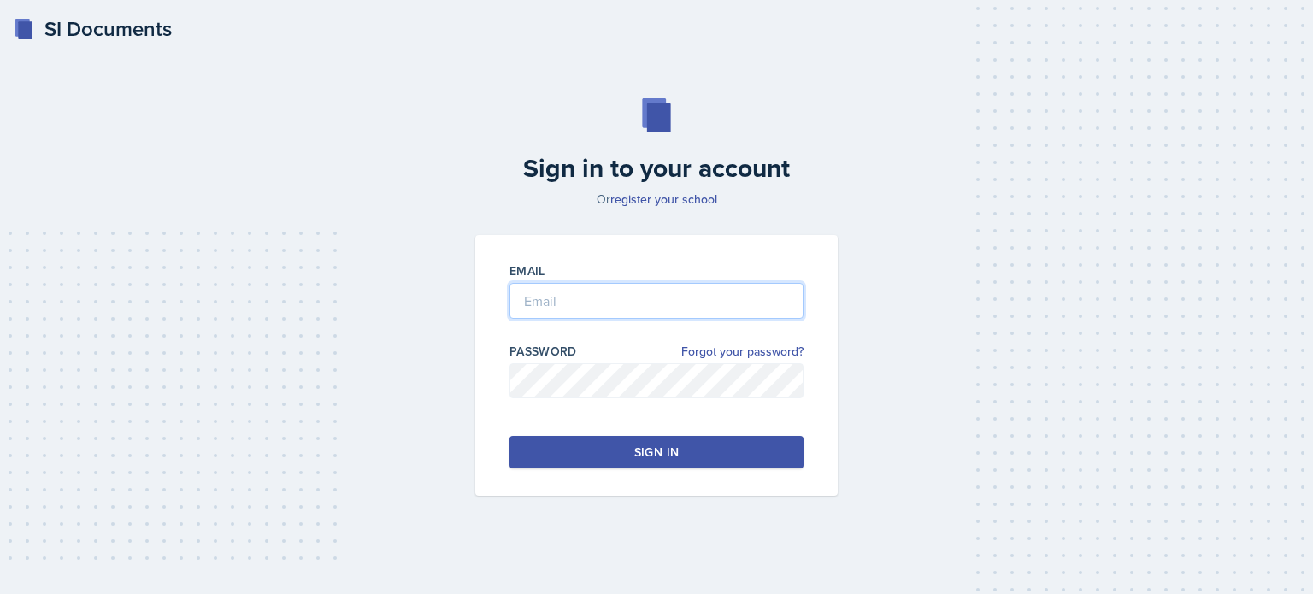
click at [568, 303] on input "email" at bounding box center [656, 301] width 294 height 36
type input "[EMAIL_ADDRESS][DOMAIN_NAME]"
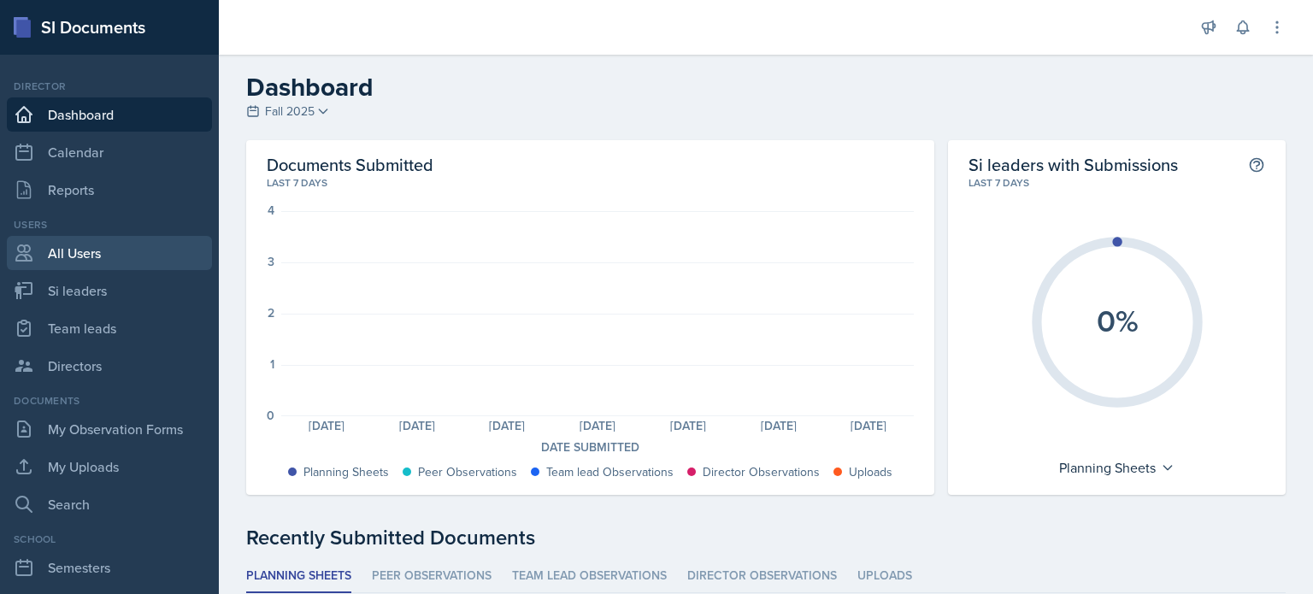
click at [62, 261] on link "All Users" at bounding box center [109, 253] width 205 height 34
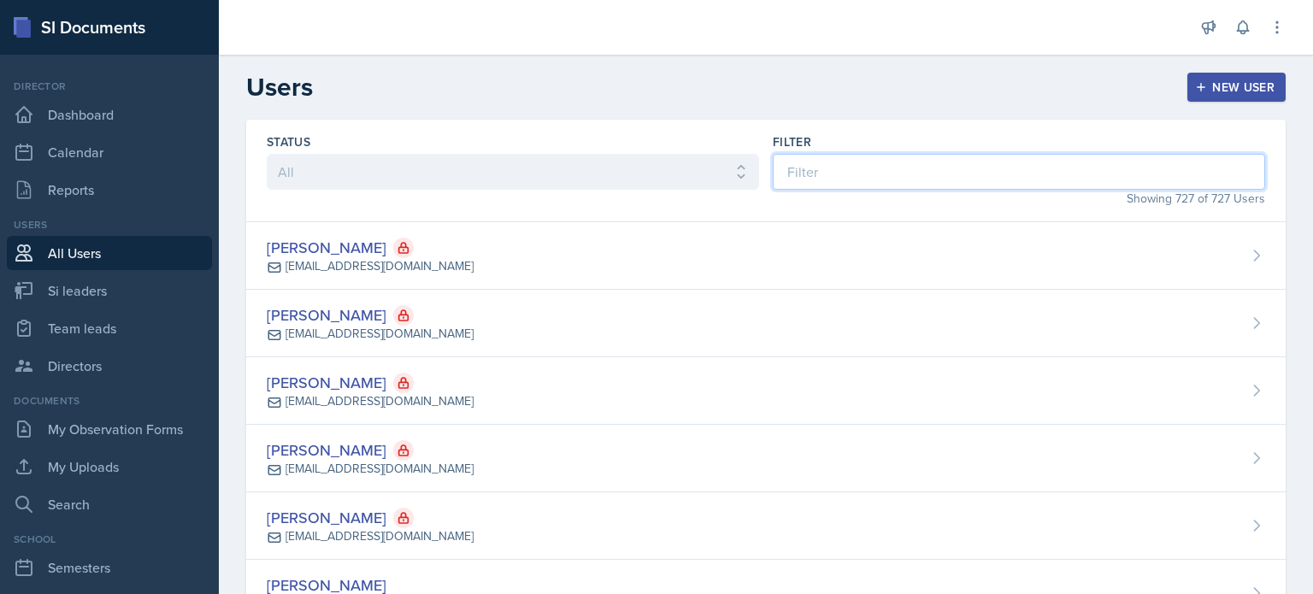
click at [881, 180] on input at bounding box center [1019, 172] width 492 height 36
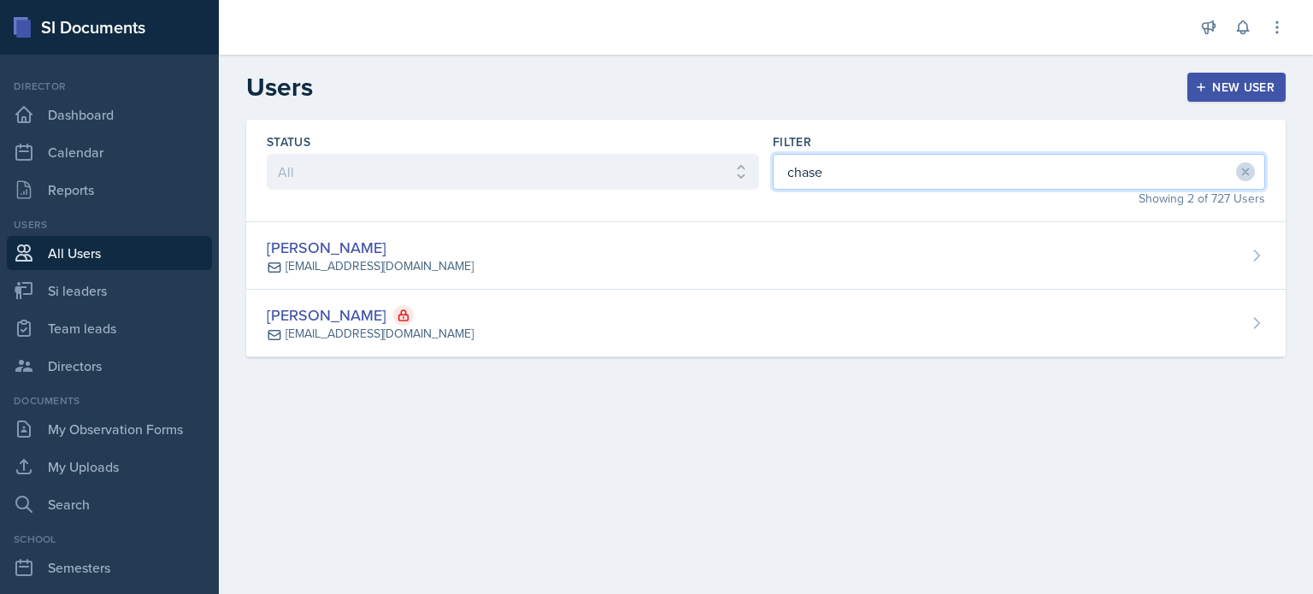
type input "chase"
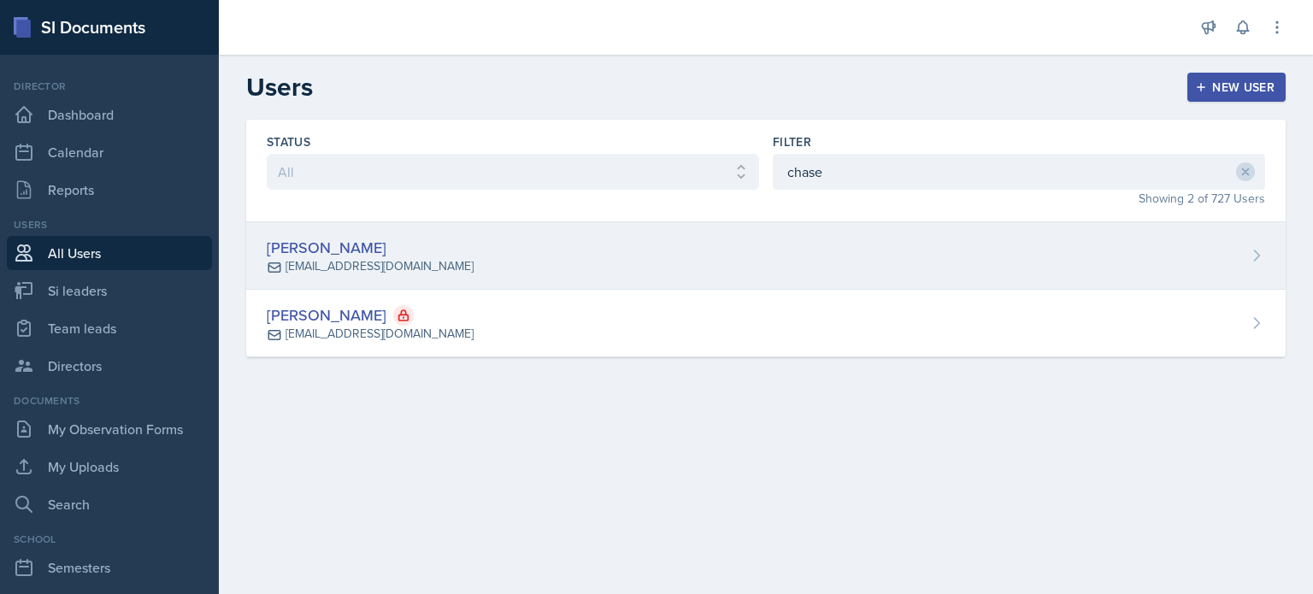
click at [605, 252] on div "[PERSON_NAME] [EMAIL_ADDRESS][DOMAIN_NAME]" at bounding box center [765, 256] width 1039 height 68
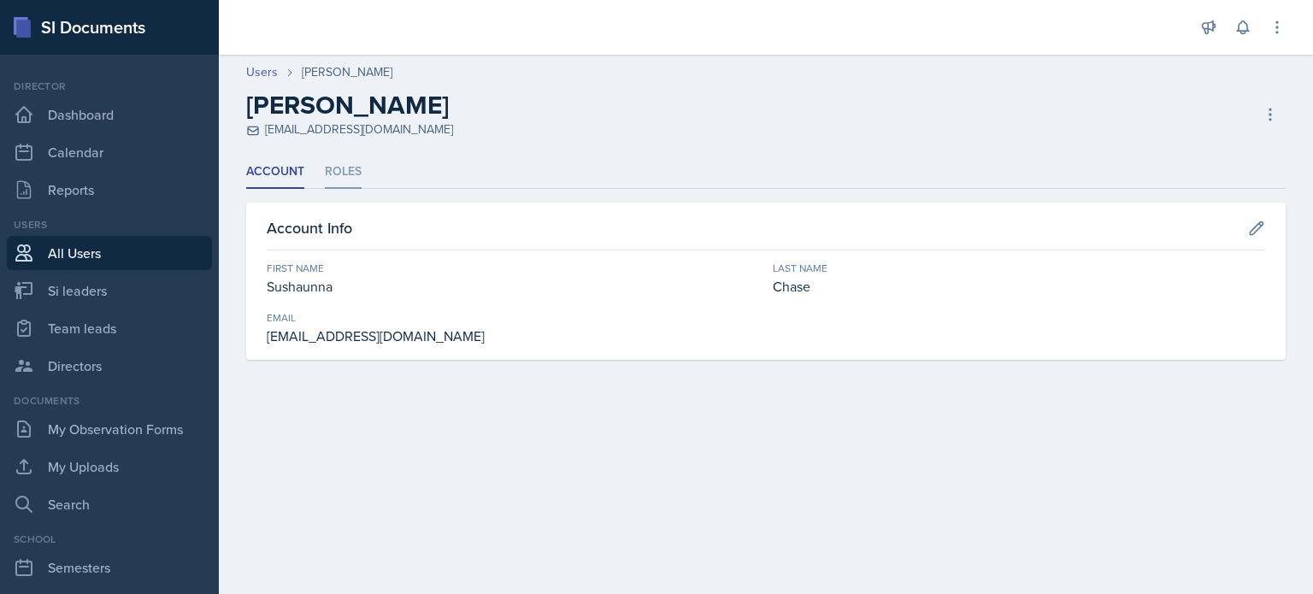
click at [352, 169] on li "Roles" at bounding box center [343, 172] width 37 height 33
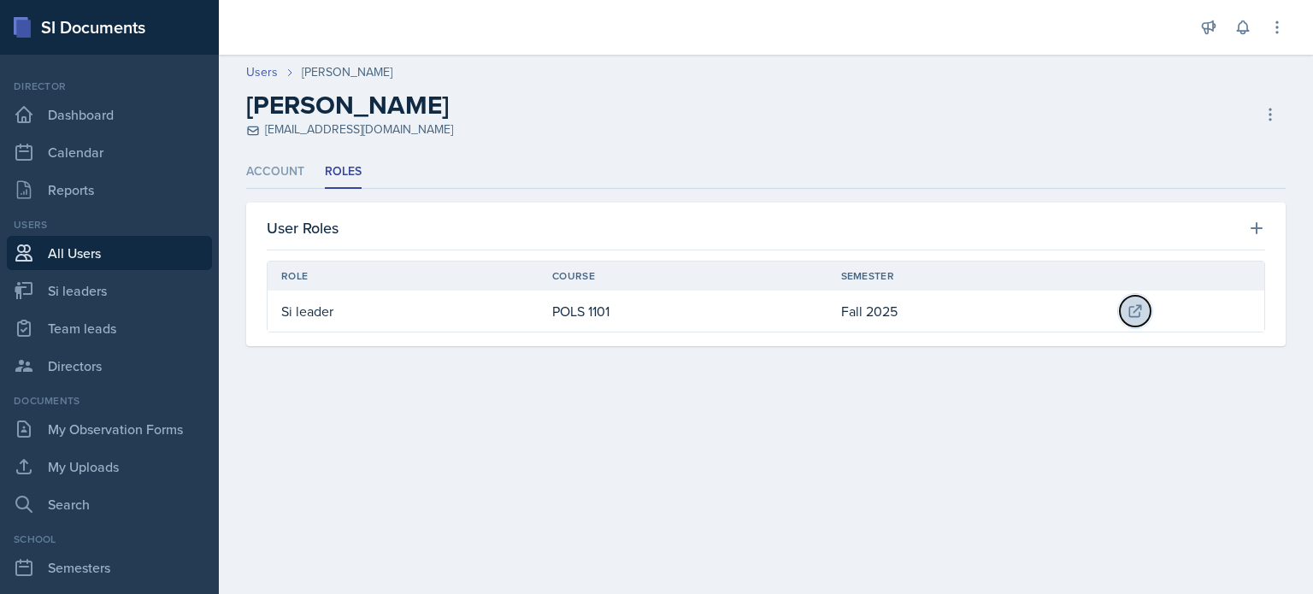
click at [1142, 309] on icon at bounding box center [1135, 311] width 17 height 17
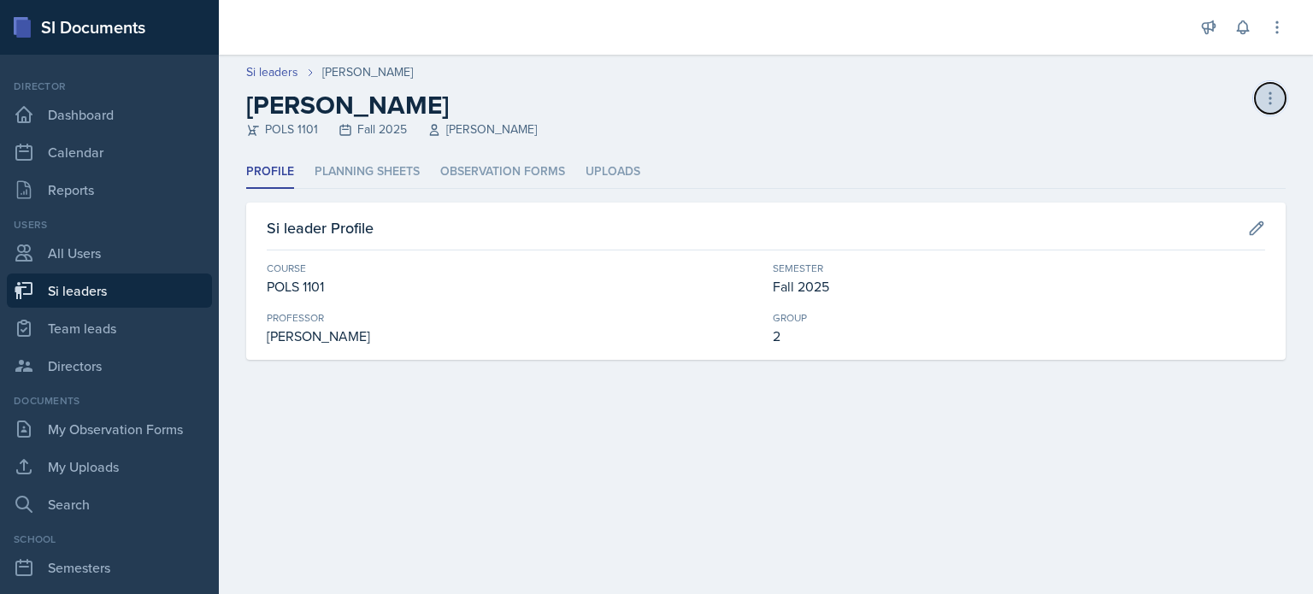
click at [1265, 101] on icon at bounding box center [1270, 98] width 17 height 17
click at [1173, 132] on div "[PERSON_NAME] leader" at bounding box center [1197, 144] width 164 height 55
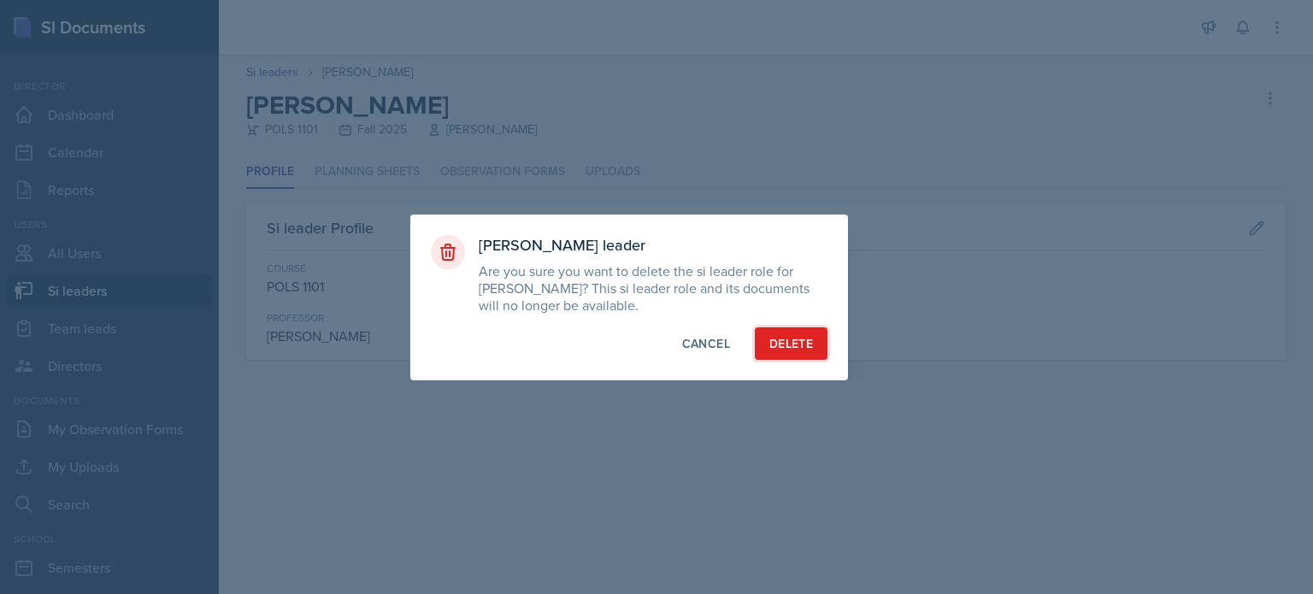
click at [793, 346] on div "Delete" at bounding box center [791, 343] width 44 height 17
select select "2bed604d-1099-4043-b1bc-2365e8740244"
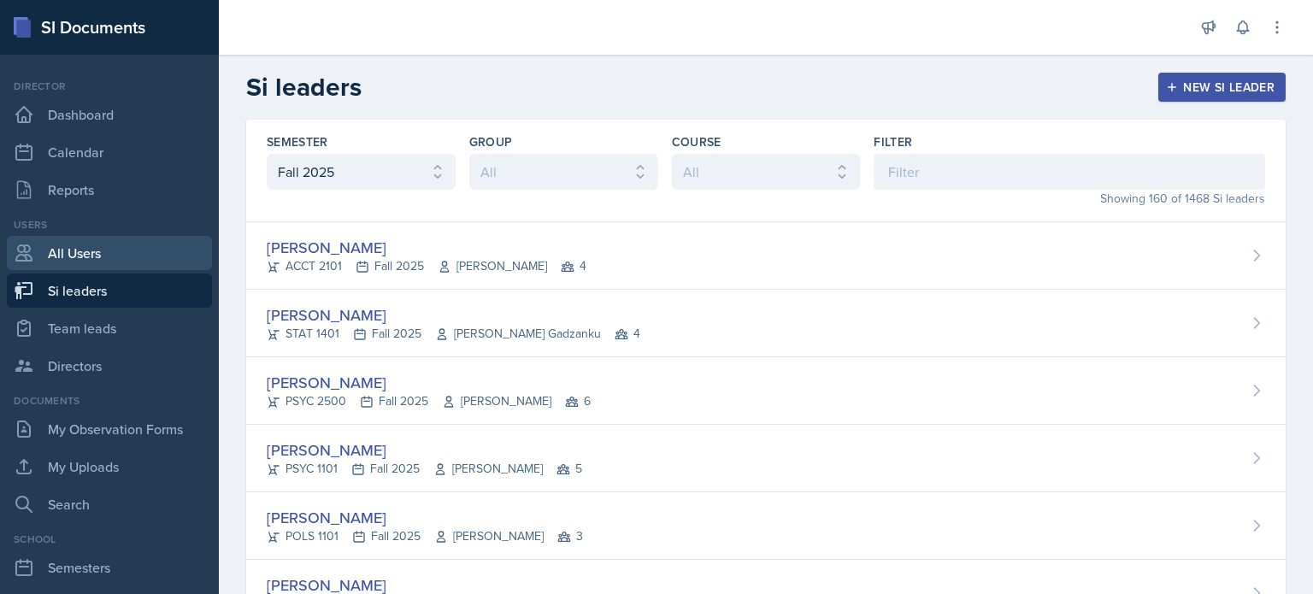
click at [109, 256] on link "All Users" at bounding box center [109, 253] width 205 height 34
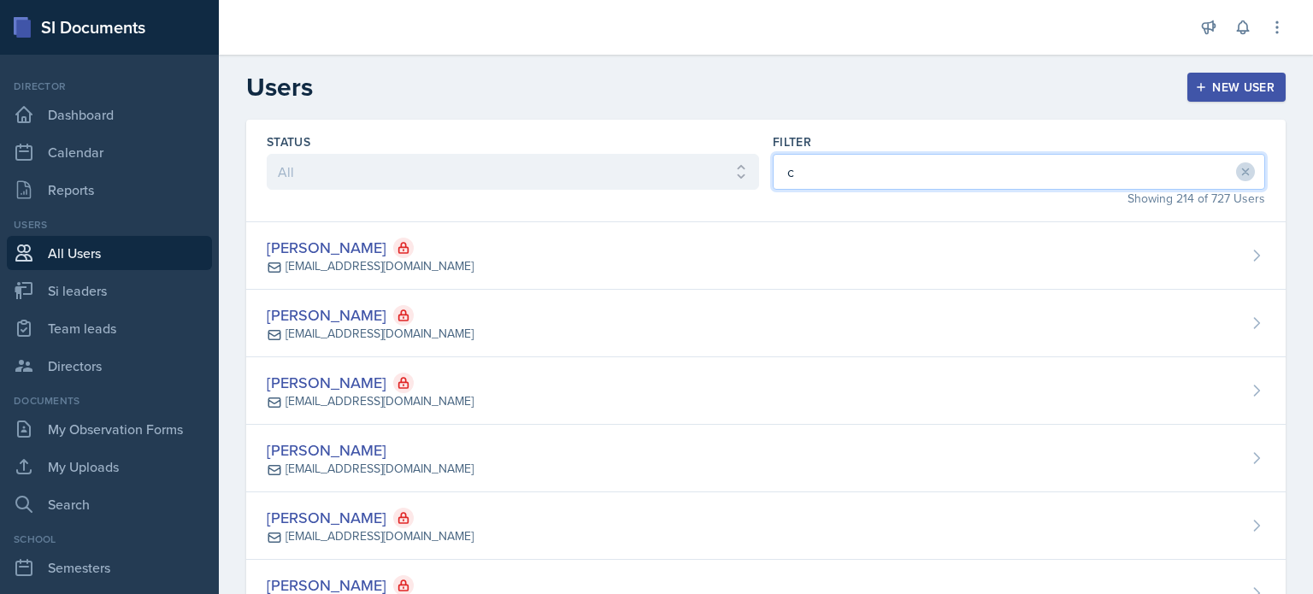
click at [955, 172] on input "c" at bounding box center [1019, 172] width 492 height 36
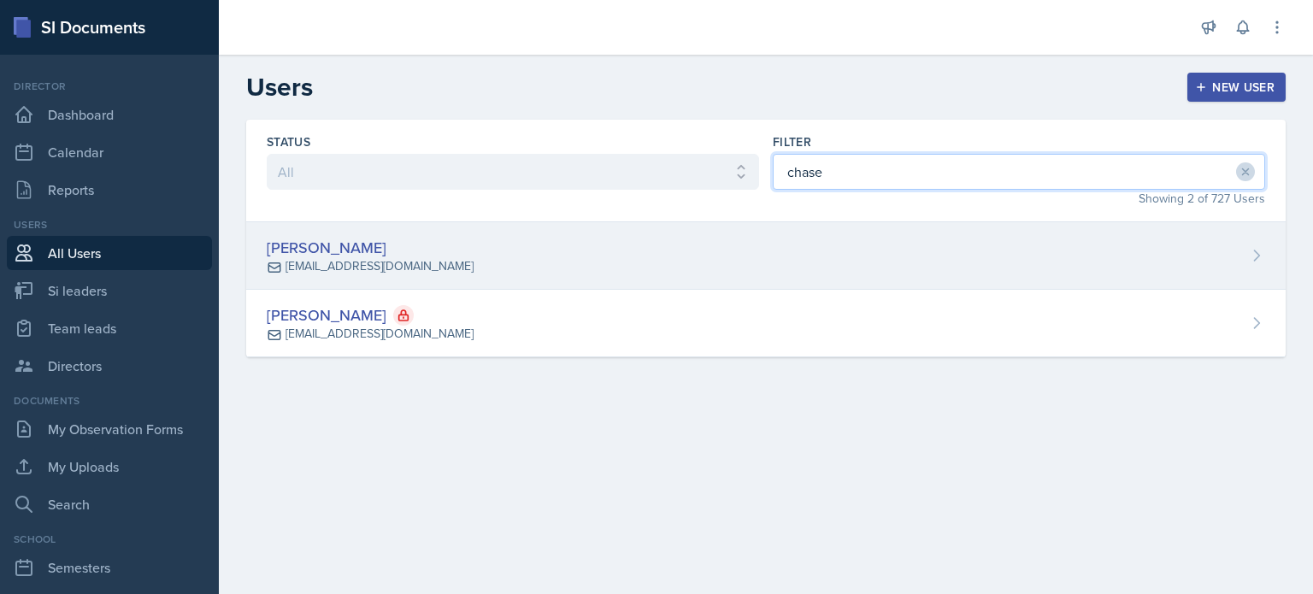
type input "chase"
click at [727, 273] on div "[PERSON_NAME] [EMAIL_ADDRESS][DOMAIN_NAME]" at bounding box center [765, 256] width 1039 height 68
